Goal: Task Accomplishment & Management: Manage account settings

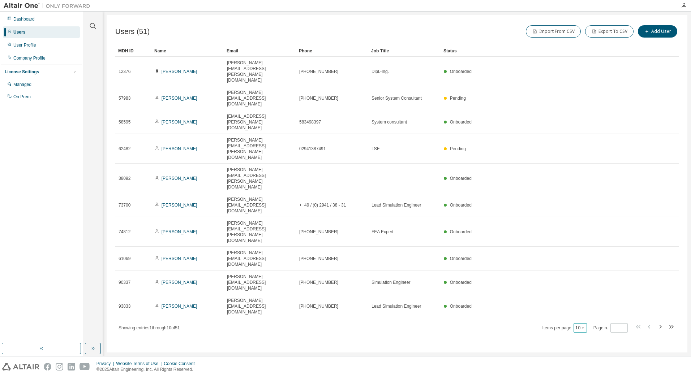
click at [586, 323] on div "10" at bounding box center [579, 327] width 13 height 9
click at [583, 326] on icon "button" at bounding box center [582, 328] width 4 height 4
click at [587, 232] on div "100" at bounding box center [603, 233] width 58 height 9
